Goal: Find contact information: Find contact information

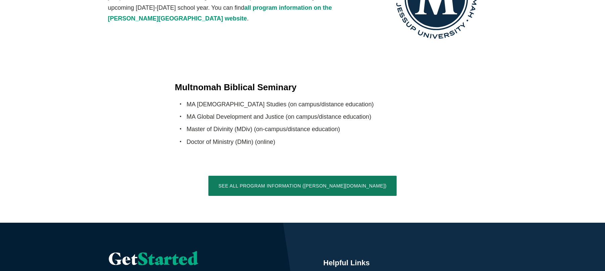
scroll to position [1631, 0]
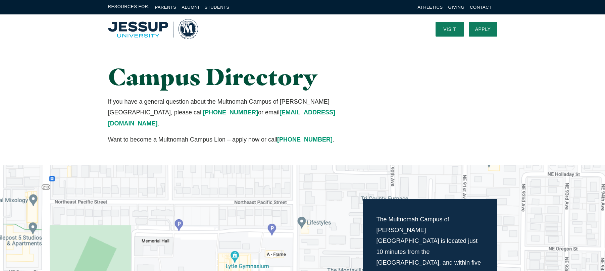
click at [225, 99] on p "If you have a general question about the Multnomah Campus of Jessup University,…" at bounding box center [236, 112] width 256 height 33
copy p "Multnomah"
